Goal: Transaction & Acquisition: Purchase product/service

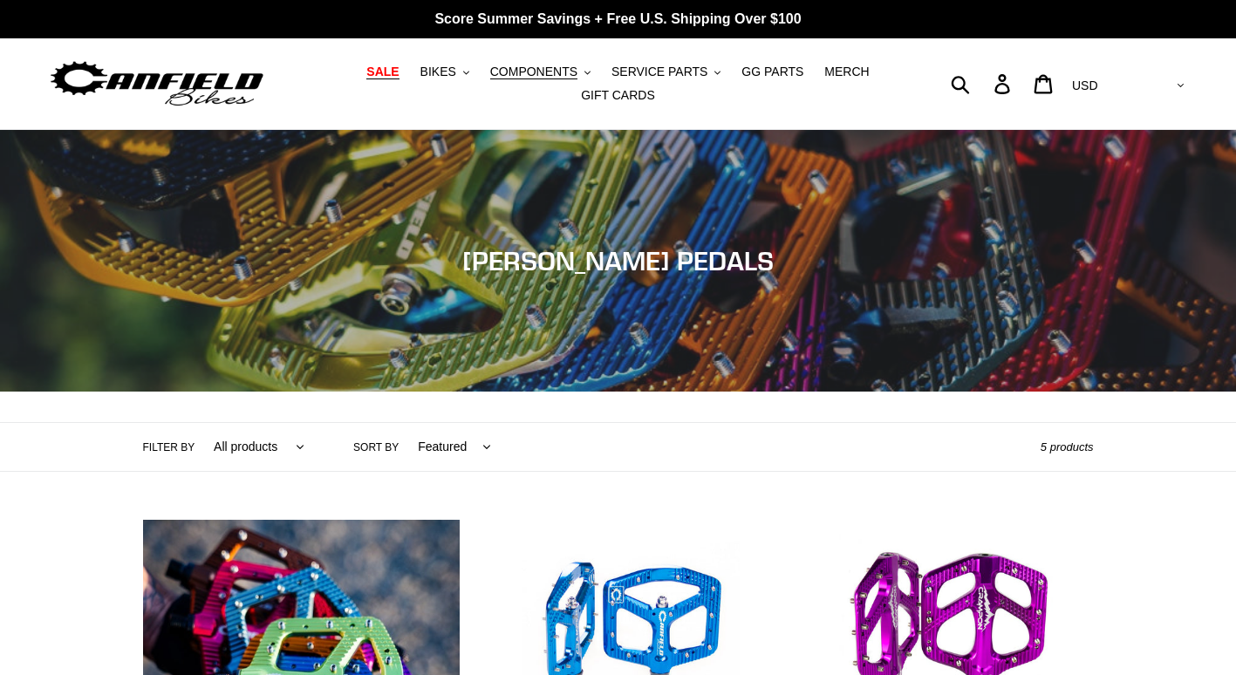
click at [366, 73] on span "SALE" at bounding box center [382, 72] width 32 height 15
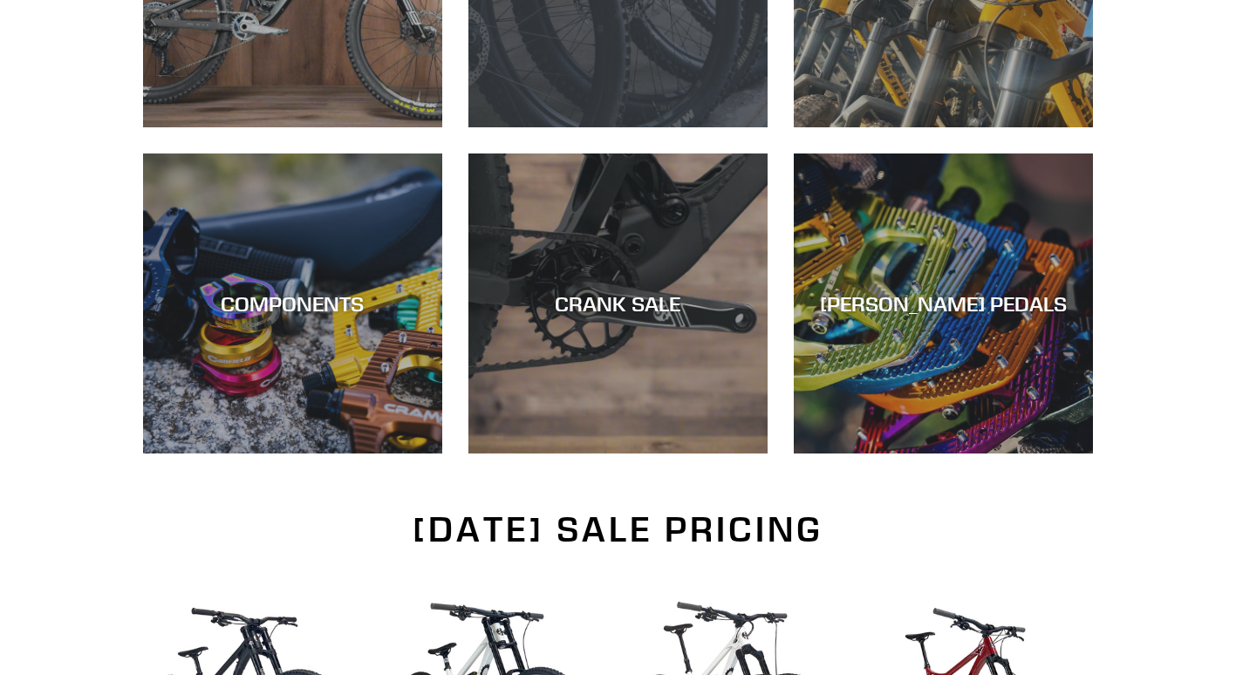
scroll to position [698, 0]
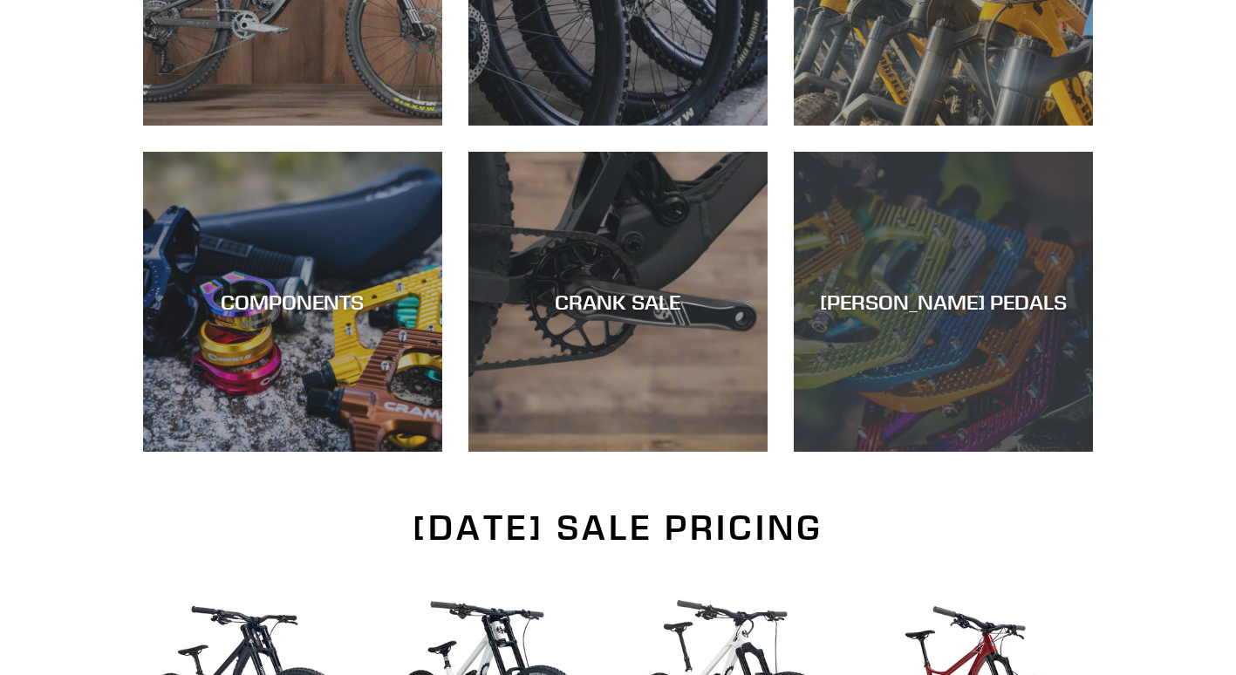
click at [1075, 298] on div "[PERSON_NAME] PEDALS" at bounding box center [943, 302] width 299 height 25
